Goal: Task Accomplishment & Management: Use online tool/utility

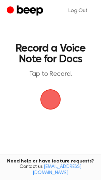
click at [50, 98] on span "button" at bounding box center [50, 99] width 19 height 19
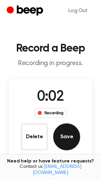
click at [70, 137] on button "Save" at bounding box center [66, 137] width 27 height 27
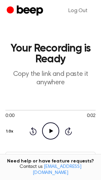
click at [47, 133] on icon "Play Audio" at bounding box center [50, 131] width 17 height 17
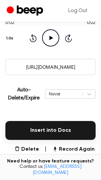
scroll to position [96, 0]
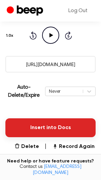
click at [27, 129] on button "Insert into Docs" at bounding box center [50, 127] width 90 height 19
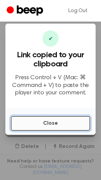
click at [31, 129] on button "Close" at bounding box center [51, 123] width 80 height 15
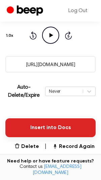
click at [23, 126] on button "Insert into Docs" at bounding box center [50, 127] width 90 height 19
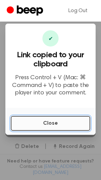
click at [41, 124] on button "Close" at bounding box center [51, 123] width 80 height 15
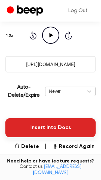
click at [25, 124] on button "Insert into Docs" at bounding box center [50, 127] width 90 height 19
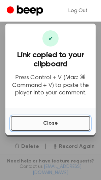
click at [43, 122] on button "Close" at bounding box center [51, 123] width 80 height 15
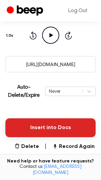
click at [55, 129] on button "Insert into Docs" at bounding box center [50, 127] width 90 height 19
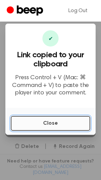
click at [50, 123] on button "Close" at bounding box center [51, 123] width 80 height 15
